Goal: Information Seeking & Learning: Learn about a topic

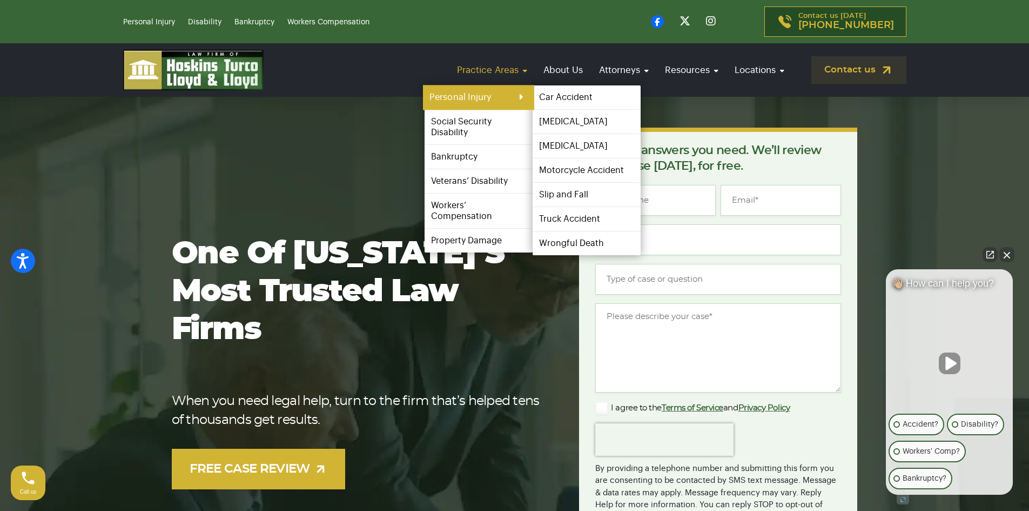
click at [503, 93] on link "Personal Injury" at bounding box center [478, 97] width 111 height 24
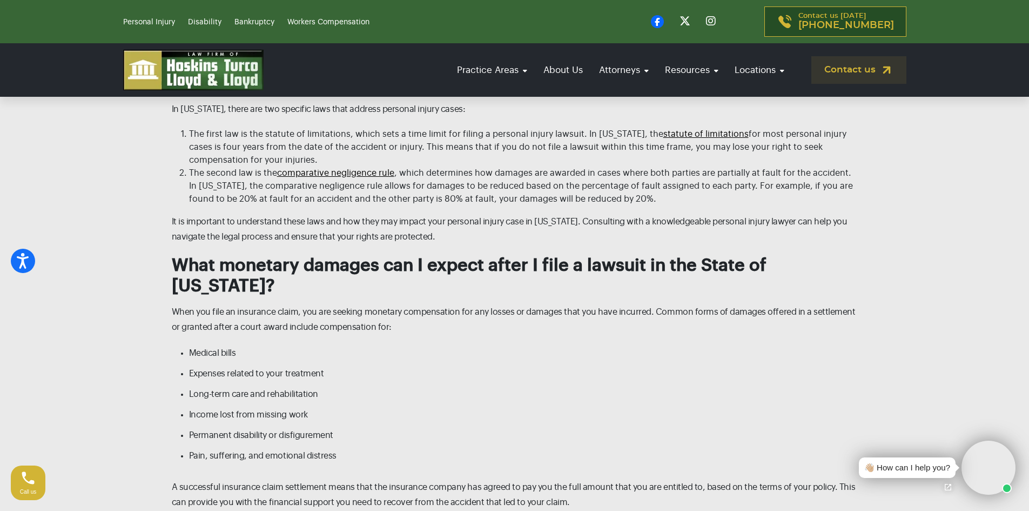
scroll to position [2539, 0]
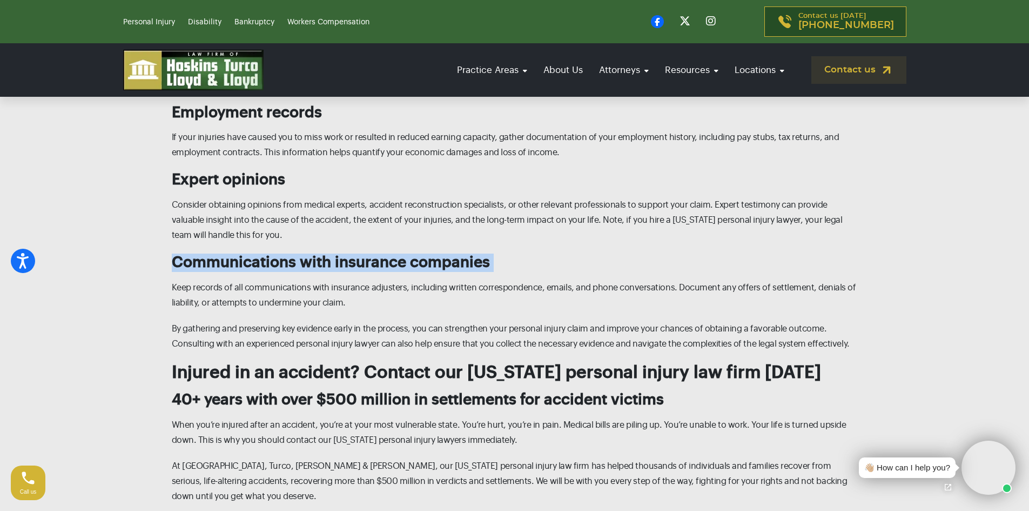
drag, startPoint x: 128, startPoint y: 165, endPoint x: 112, endPoint y: 172, distance: 17.0
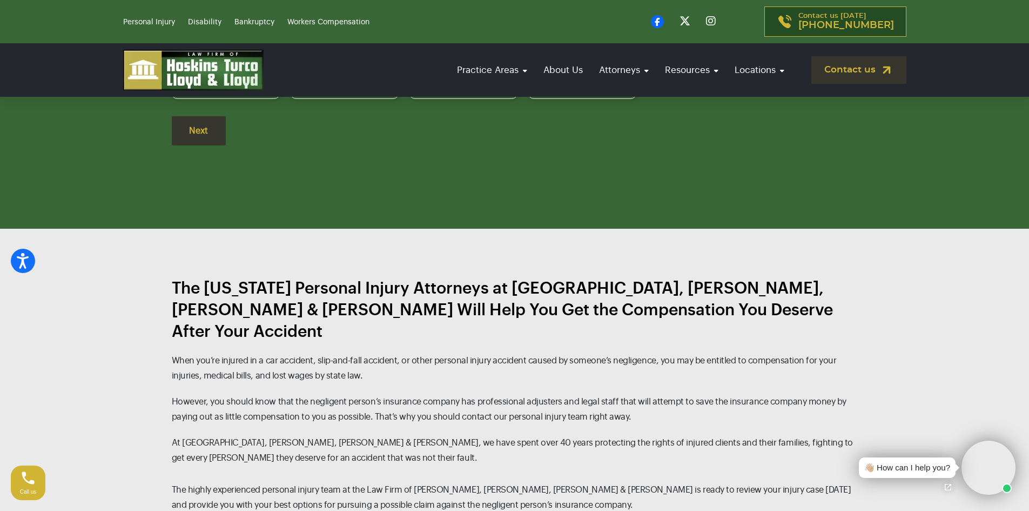
scroll to position [0, 0]
